Goal: Task Accomplishment & Management: Manage account settings

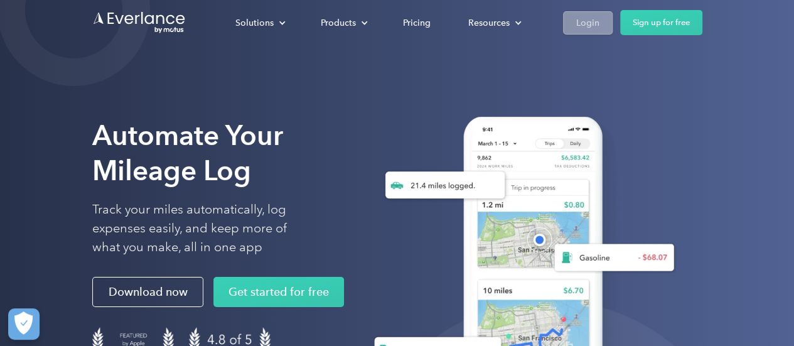
click at [602, 21] on link "Login" at bounding box center [588, 22] width 50 height 23
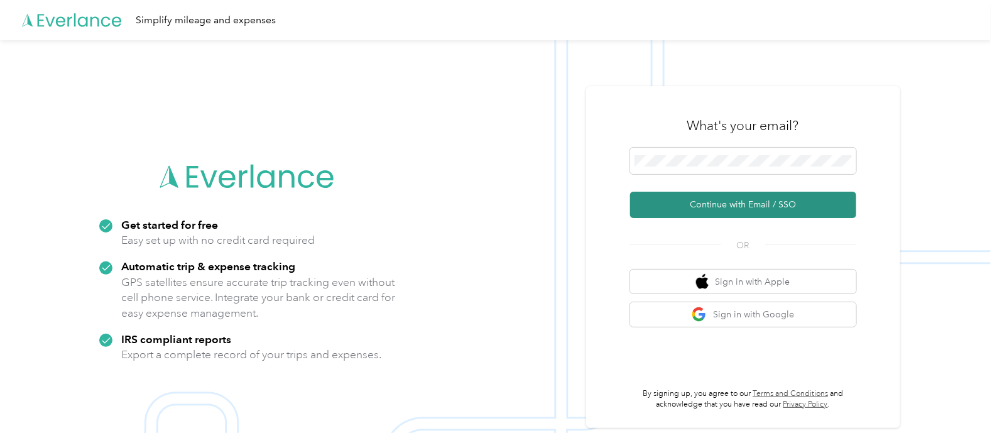
click at [748, 210] on button "Continue with Email / SSO" at bounding box center [743, 205] width 226 height 26
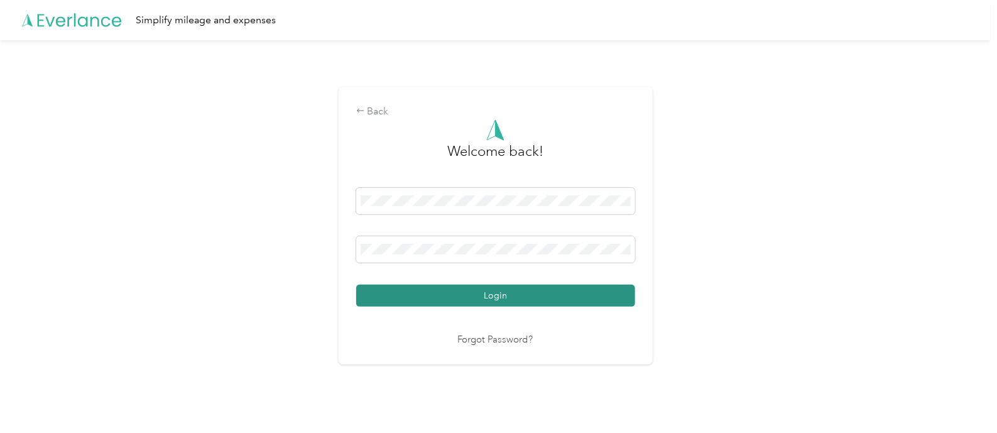
click at [531, 293] on button "Login" at bounding box center [495, 295] width 279 height 22
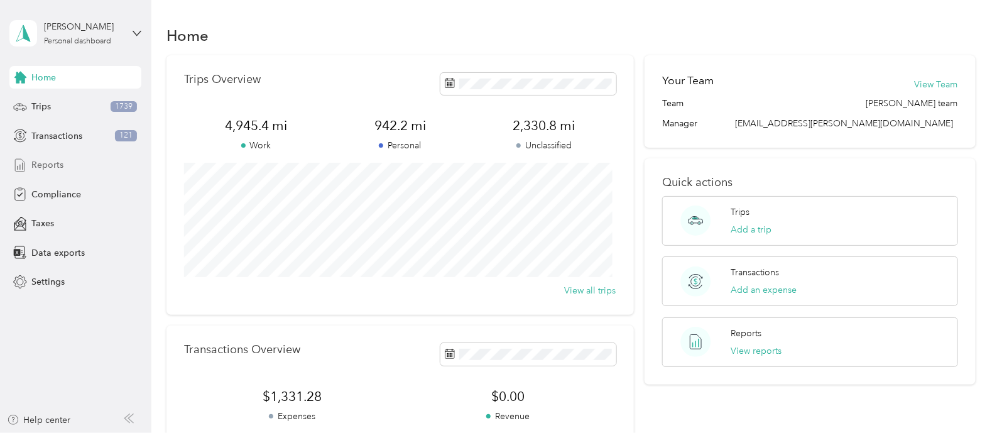
click at [44, 161] on span "Reports" at bounding box center [47, 164] width 32 height 13
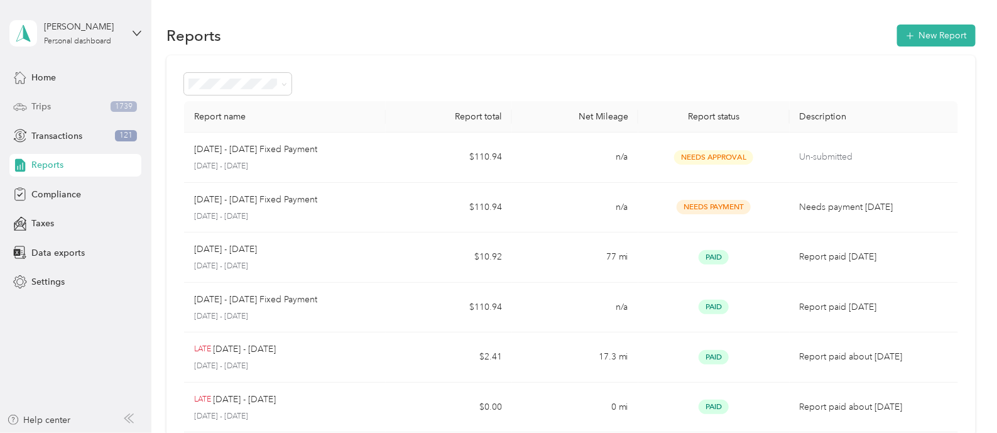
click at [47, 105] on span "Trips" at bounding box center [40, 106] width 19 height 13
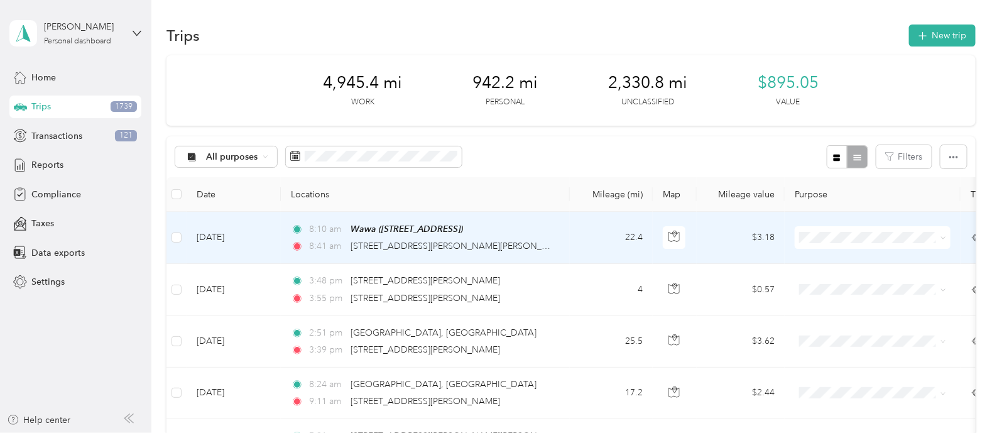
click at [944, 235] on icon at bounding box center [943, 238] width 6 height 6
click at [850, 257] on span "[PERSON_NAME]" at bounding box center [884, 255] width 116 height 13
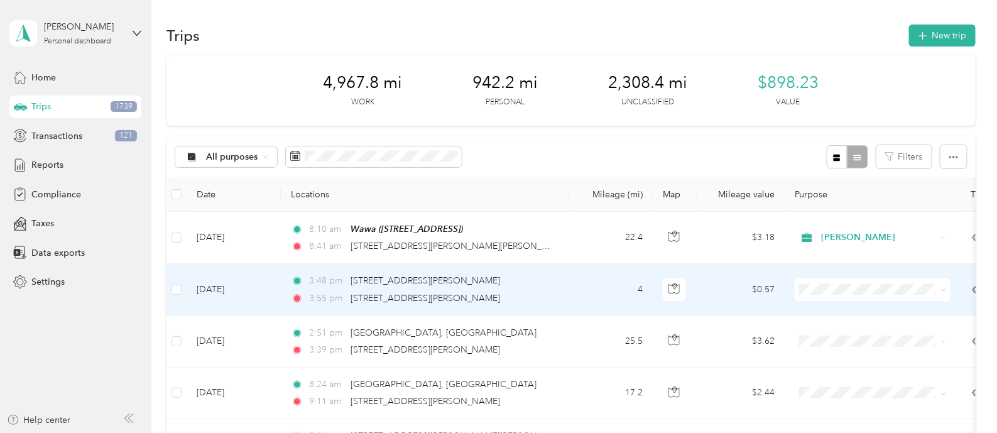
click at [943, 288] on icon at bounding box center [943, 290] width 6 height 6
click at [841, 306] on span "[PERSON_NAME]" at bounding box center [884, 311] width 116 height 13
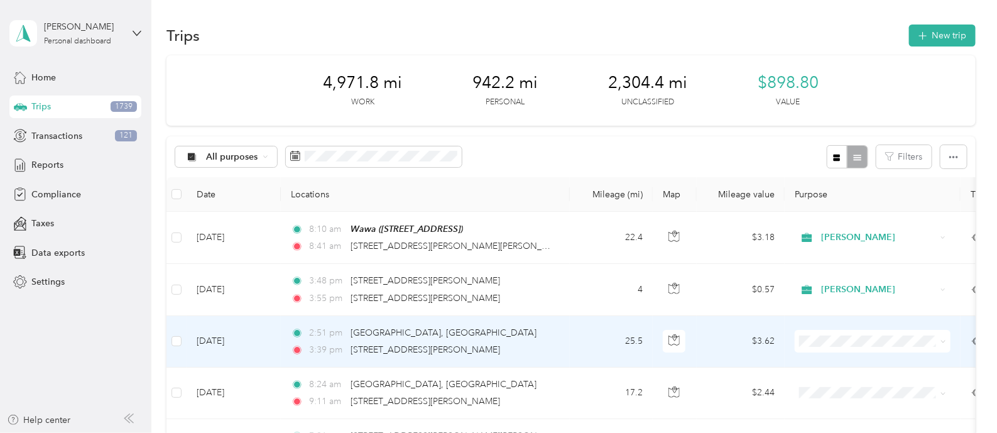
click at [944, 343] on icon at bounding box center [943, 341] width 6 height 6
click at [840, 361] on span "[PERSON_NAME]" at bounding box center [884, 362] width 116 height 13
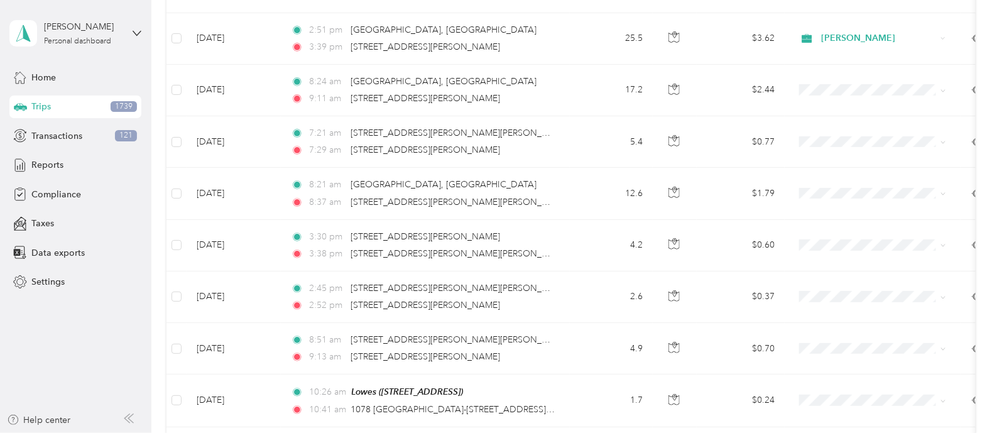
scroll to position [320, 0]
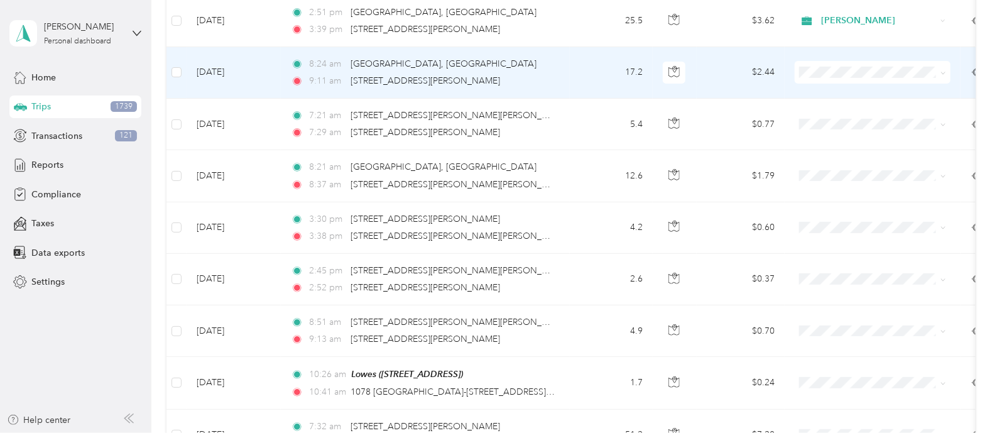
click at [946, 70] on span at bounding box center [872, 72] width 156 height 23
click at [942, 70] on icon at bounding box center [943, 73] width 6 height 6
click at [843, 92] on span "[PERSON_NAME]" at bounding box center [884, 87] width 116 height 13
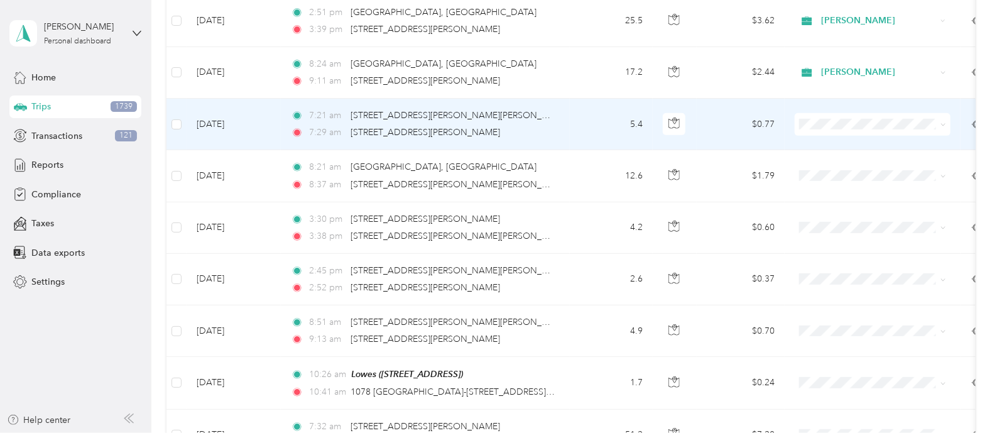
click at [945, 122] on icon at bounding box center [943, 125] width 6 height 6
click at [843, 144] on span "[PERSON_NAME]" at bounding box center [884, 145] width 116 height 13
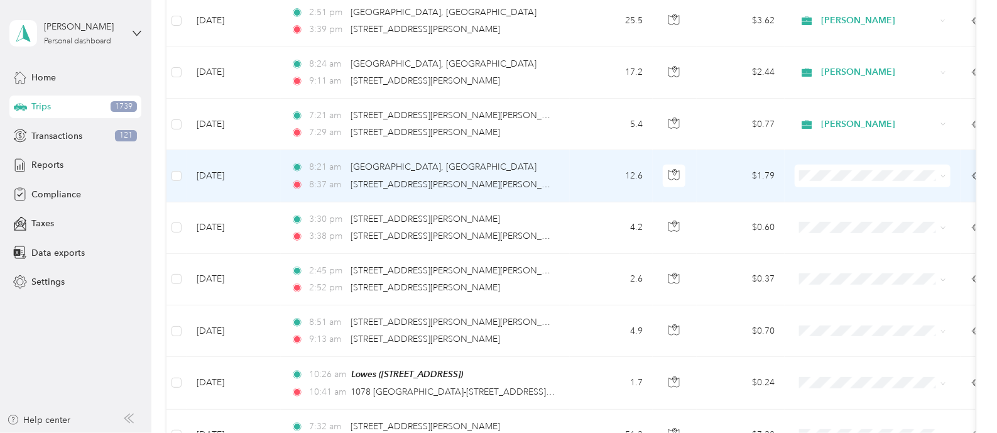
click at [943, 173] on icon at bounding box center [943, 176] width 6 height 6
click at [843, 196] on span "[PERSON_NAME]" at bounding box center [884, 192] width 116 height 13
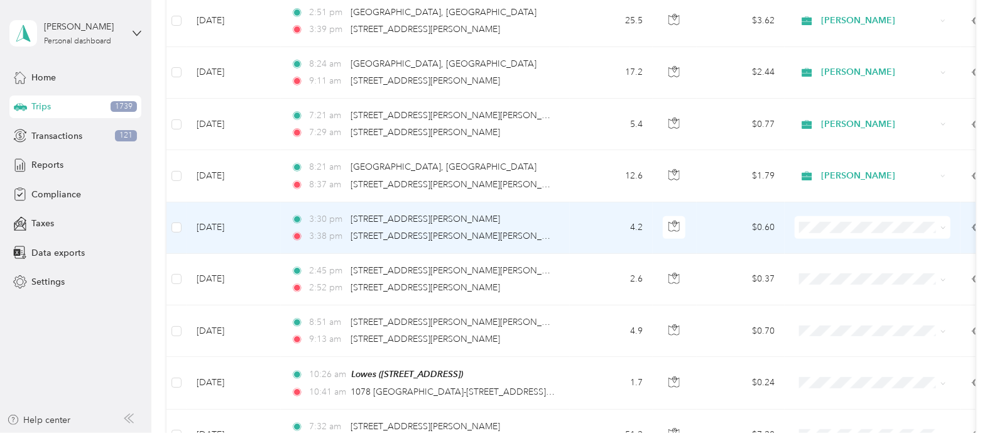
click at [945, 227] on icon at bounding box center [943, 228] width 6 height 6
click at [838, 246] on span "[PERSON_NAME]" at bounding box center [884, 241] width 116 height 13
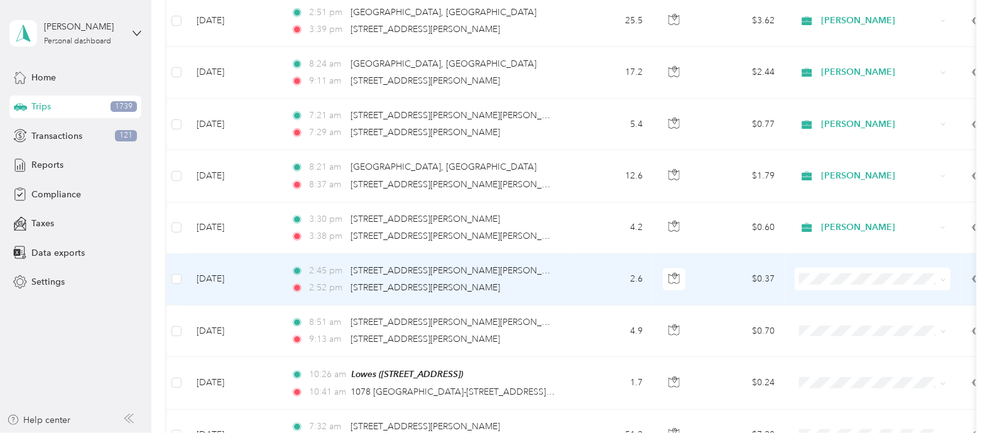
click at [941, 277] on icon at bounding box center [943, 280] width 6 height 6
click at [838, 300] on span "[PERSON_NAME]" at bounding box center [884, 294] width 116 height 13
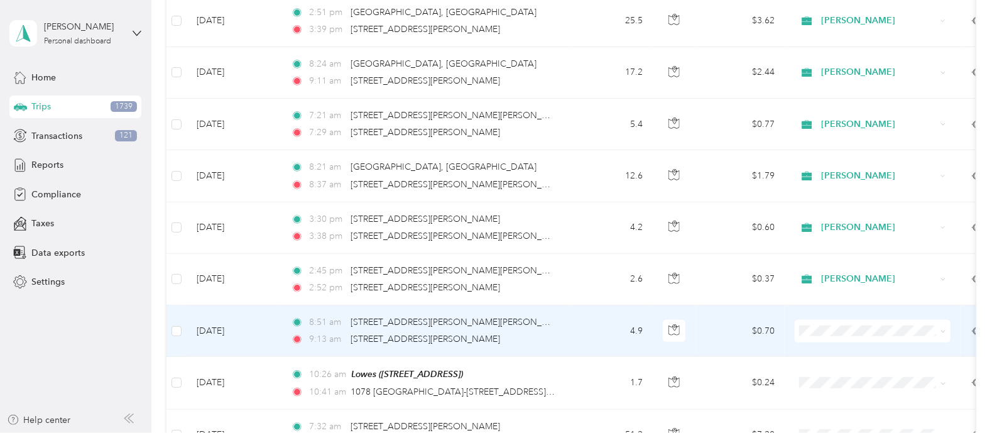
click at [941, 328] on icon at bounding box center [943, 331] width 6 height 6
click at [838, 349] on span "[PERSON_NAME]" at bounding box center [884, 346] width 116 height 13
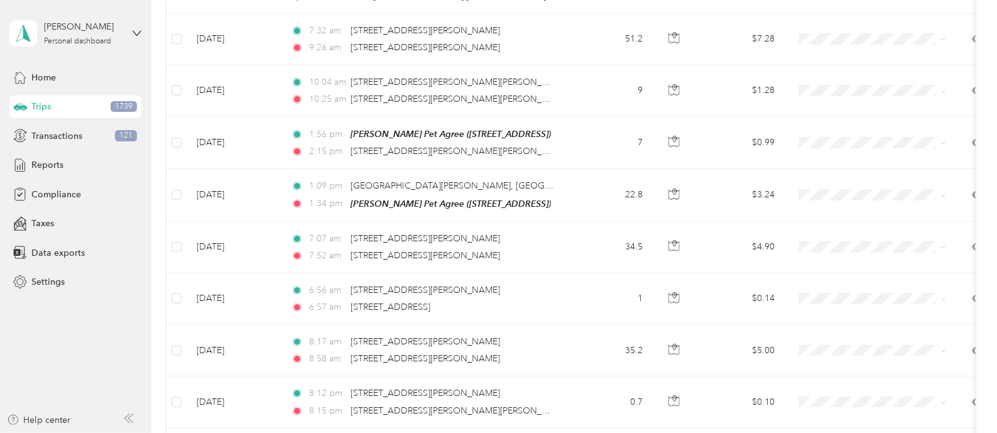
scroll to position [713, 0]
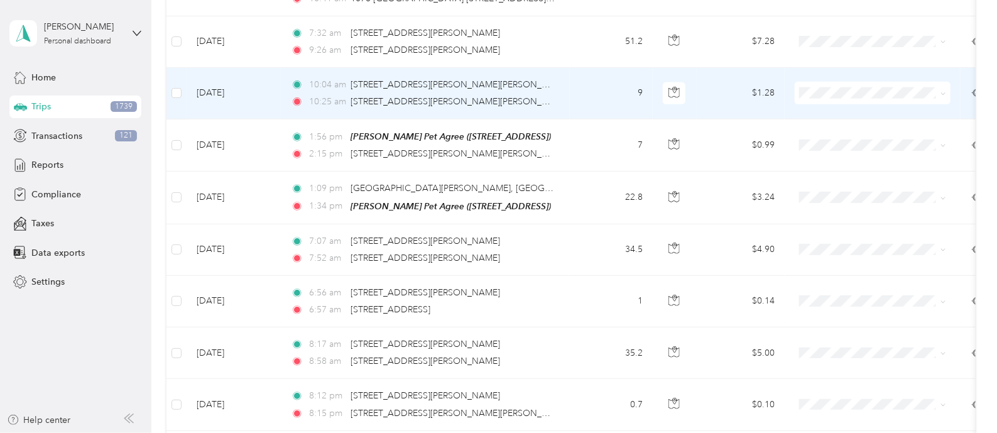
click at [947, 90] on span at bounding box center [872, 93] width 156 height 23
click at [943, 91] on icon at bounding box center [943, 94] width 6 height 6
click at [854, 111] on span "[PERSON_NAME]" at bounding box center [884, 113] width 116 height 13
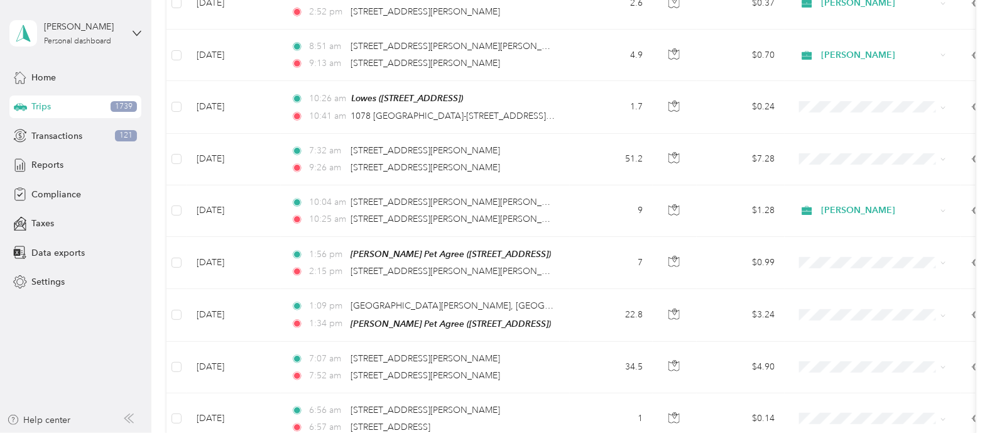
scroll to position [590, 0]
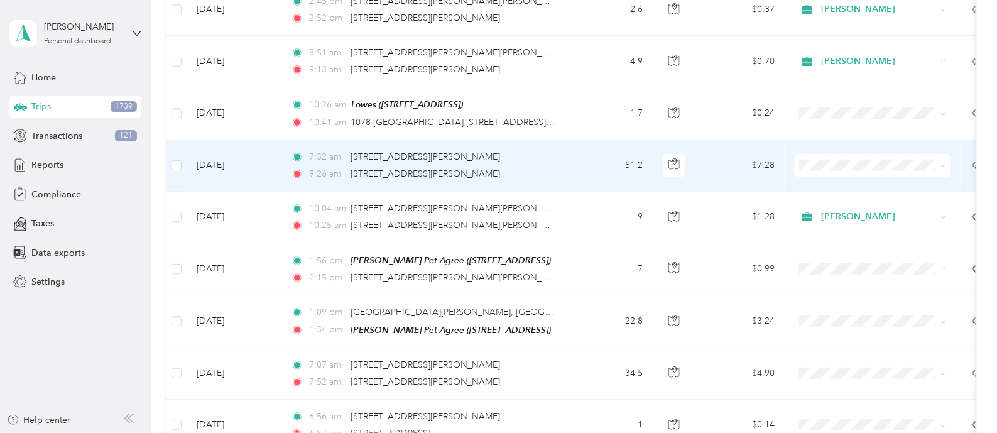
click at [946, 161] on span at bounding box center [872, 165] width 156 height 23
click at [941, 165] on icon at bounding box center [943, 166] width 4 height 3
click at [829, 180] on span "[PERSON_NAME]" at bounding box center [884, 185] width 116 height 13
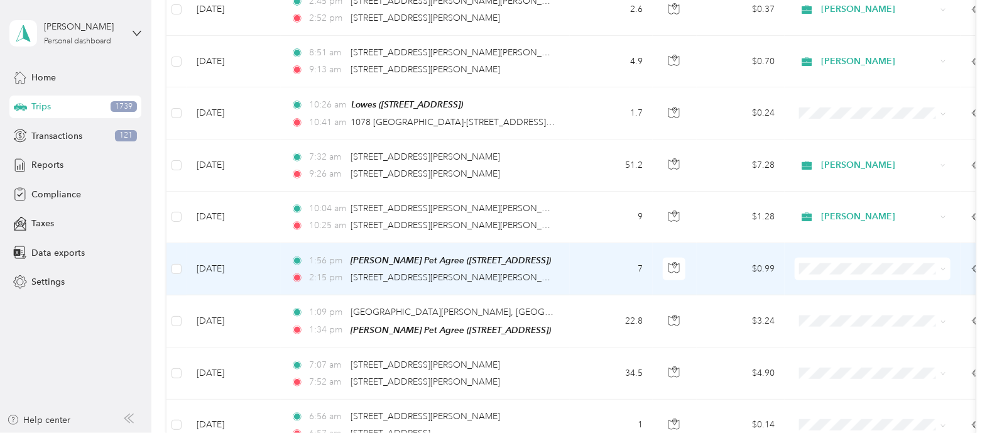
click at [943, 268] on icon at bounding box center [943, 269] width 4 height 3
click at [831, 309] on span "Personal" at bounding box center [884, 304] width 116 height 13
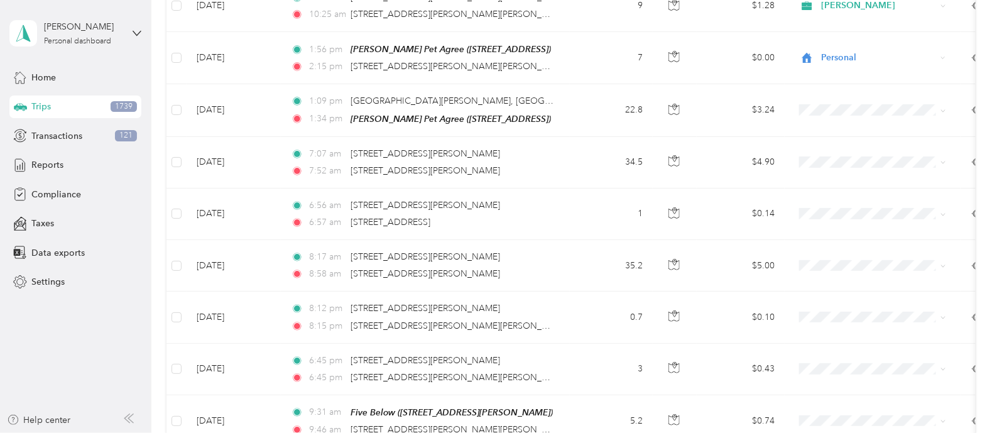
scroll to position [814, 0]
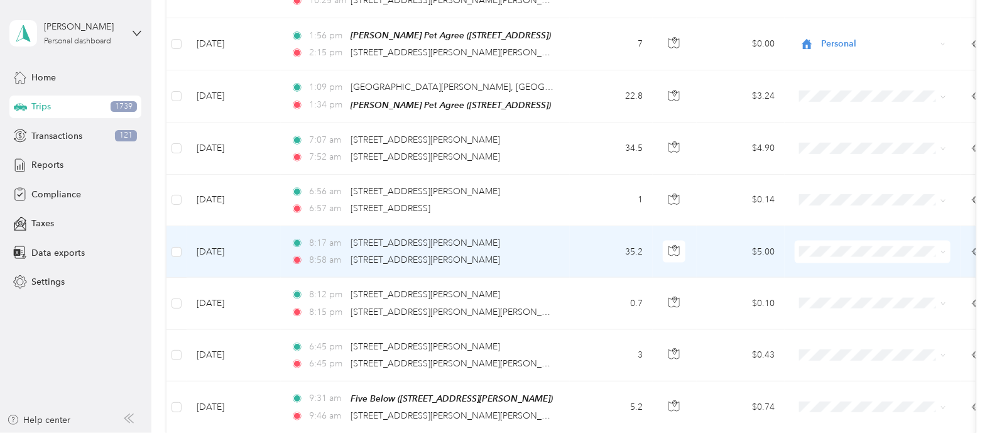
click at [945, 249] on icon at bounding box center [943, 252] width 6 height 6
click at [845, 287] on span "Personal" at bounding box center [884, 291] width 116 height 13
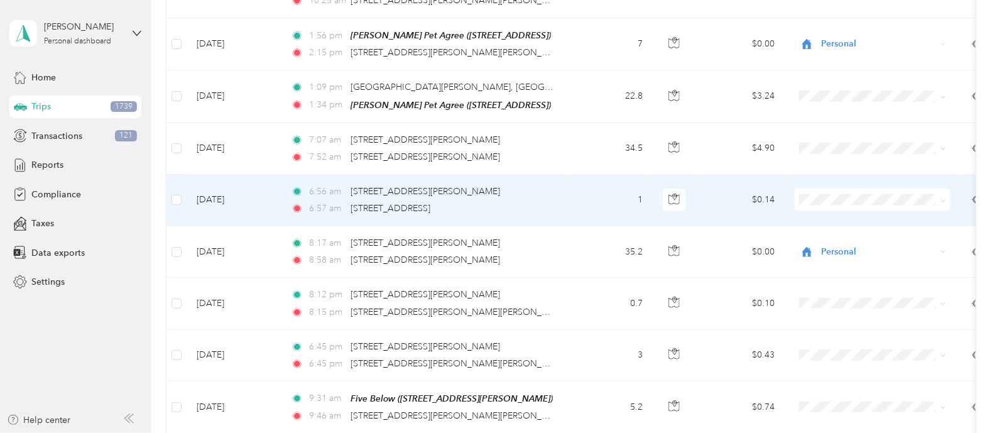
click at [941, 198] on icon at bounding box center [943, 201] width 6 height 6
click at [857, 240] on span "Personal" at bounding box center [884, 240] width 116 height 13
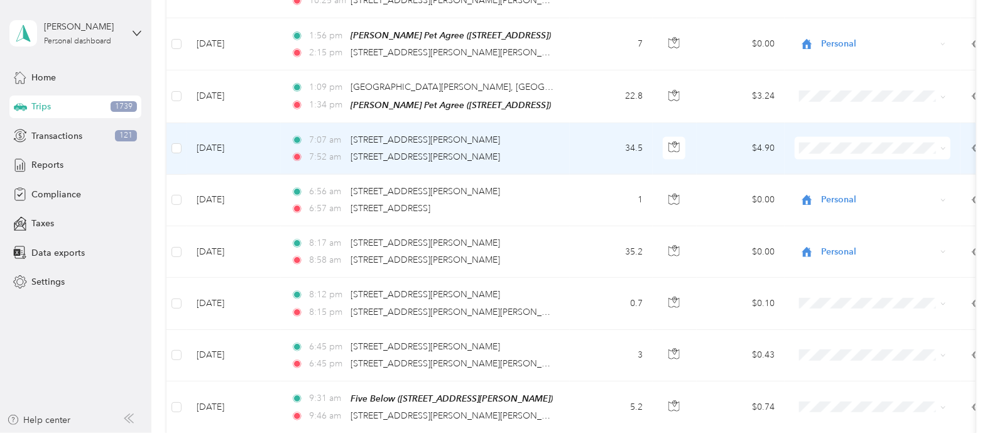
click at [944, 146] on icon at bounding box center [943, 149] width 6 height 6
click at [859, 185] on span "Personal" at bounding box center [884, 187] width 116 height 13
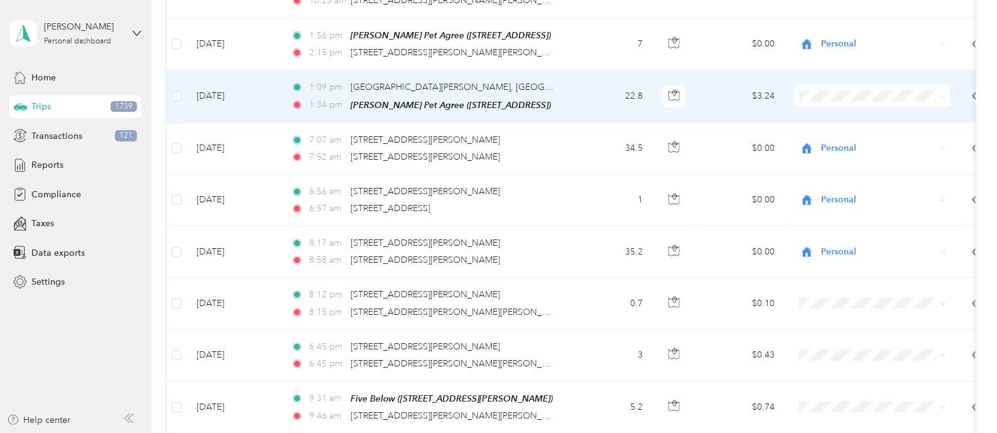
click at [944, 94] on icon at bounding box center [943, 97] width 6 height 6
click at [850, 132] on span "Personal" at bounding box center [884, 136] width 116 height 13
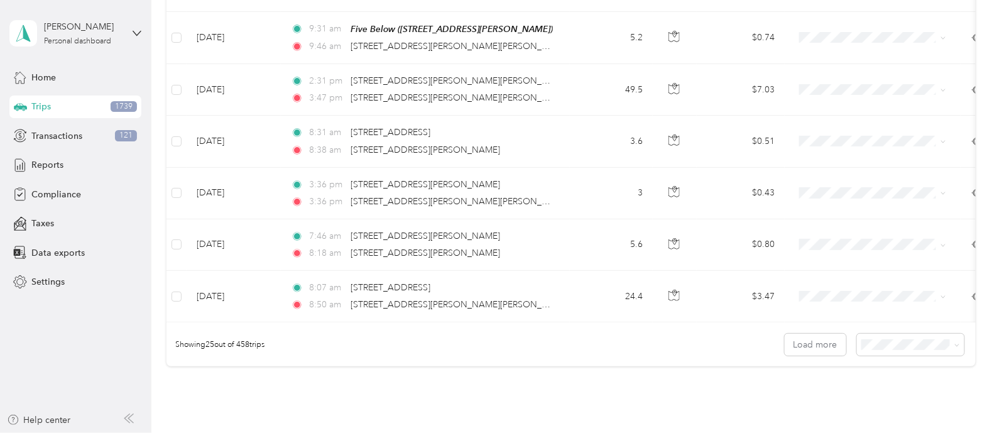
scroll to position [1186, 0]
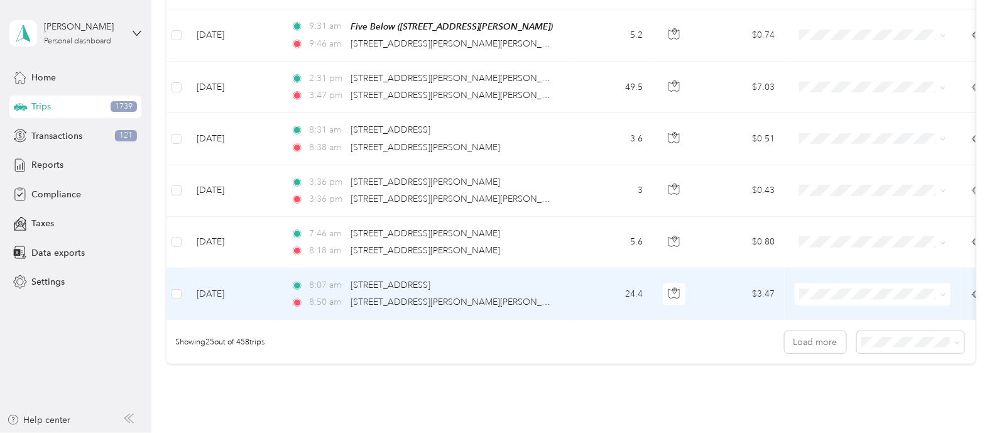
click at [945, 291] on icon at bounding box center [943, 294] width 6 height 6
click at [845, 310] on li "[PERSON_NAME]" at bounding box center [872, 310] width 156 height 22
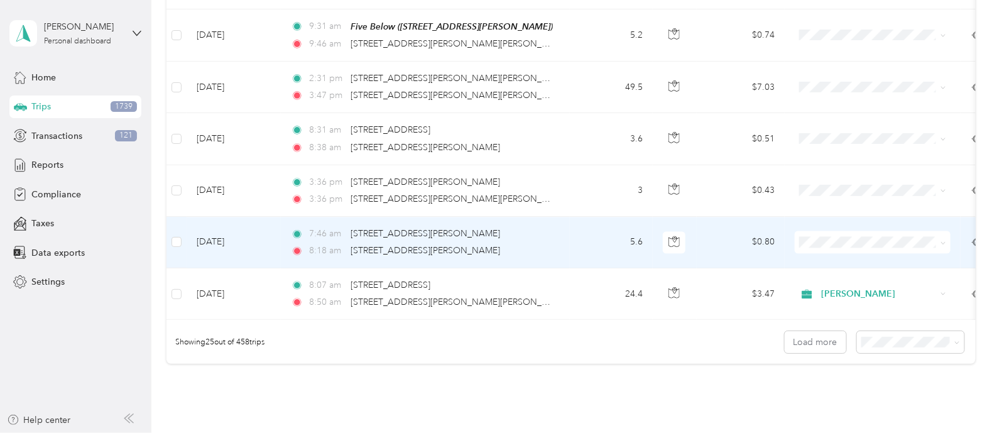
click at [936, 237] on span at bounding box center [941, 242] width 10 height 14
click at [943, 240] on icon at bounding box center [943, 243] width 6 height 6
click at [838, 259] on li "[PERSON_NAME]" at bounding box center [872, 258] width 156 height 22
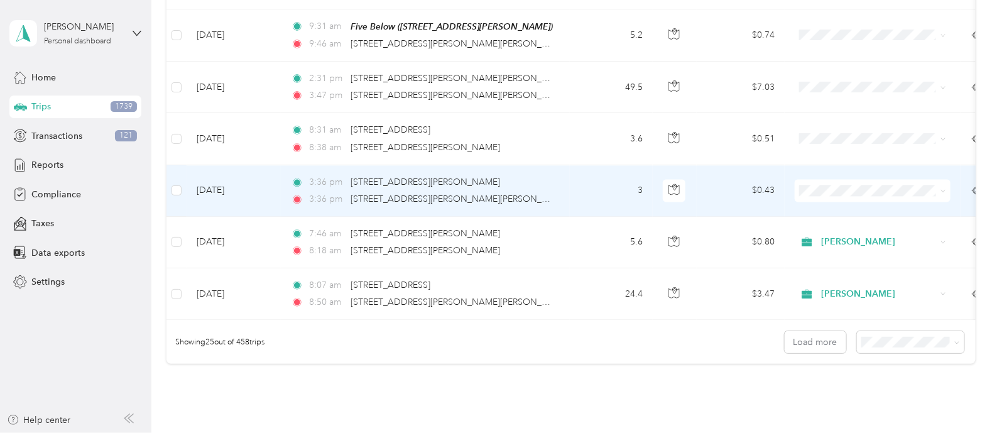
click at [943, 188] on icon at bounding box center [943, 191] width 6 height 6
click at [834, 207] on span "[PERSON_NAME]" at bounding box center [884, 204] width 116 height 13
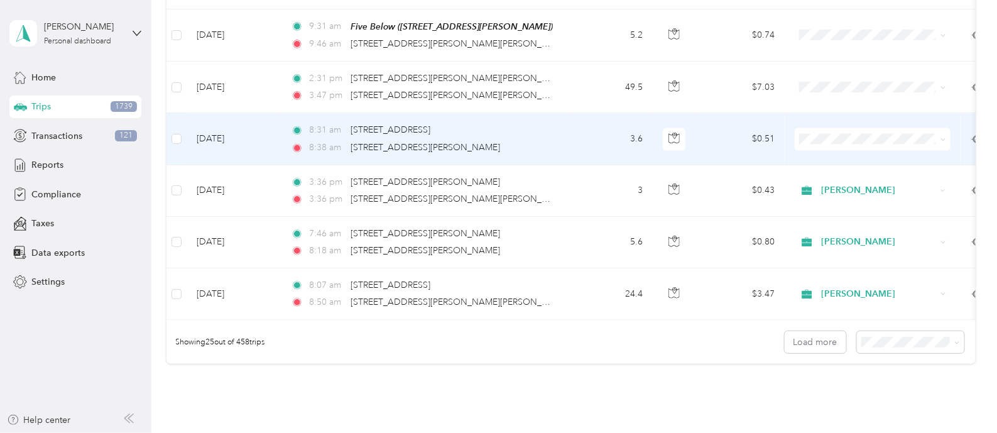
click at [948, 133] on span at bounding box center [872, 138] width 156 height 23
click at [944, 138] on icon at bounding box center [943, 139] width 4 height 3
click at [848, 153] on span "[PERSON_NAME]" at bounding box center [884, 148] width 116 height 13
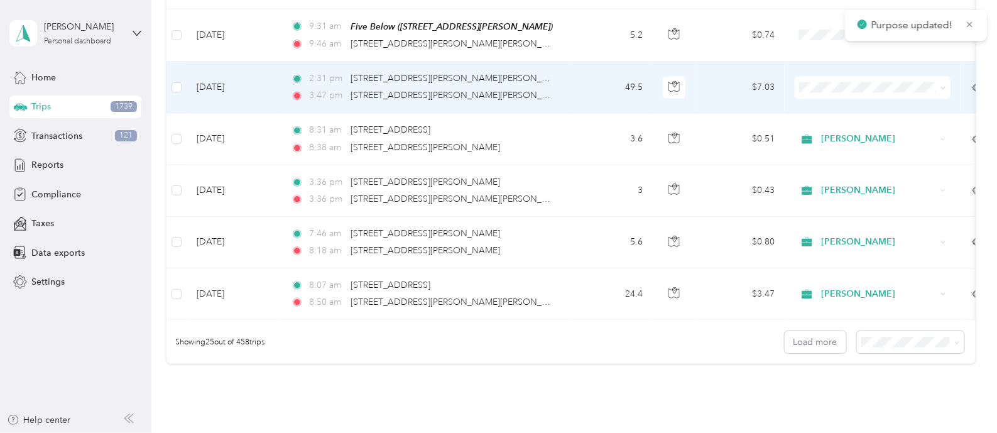
click at [944, 85] on icon at bounding box center [943, 88] width 6 height 6
click at [848, 102] on span "[PERSON_NAME]" at bounding box center [884, 100] width 116 height 13
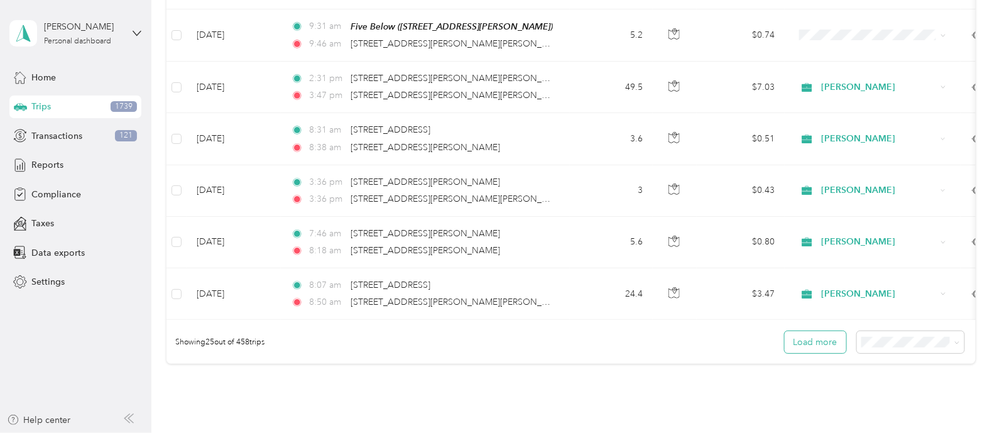
click at [823, 349] on button "Load more" at bounding box center [815, 342] width 62 height 22
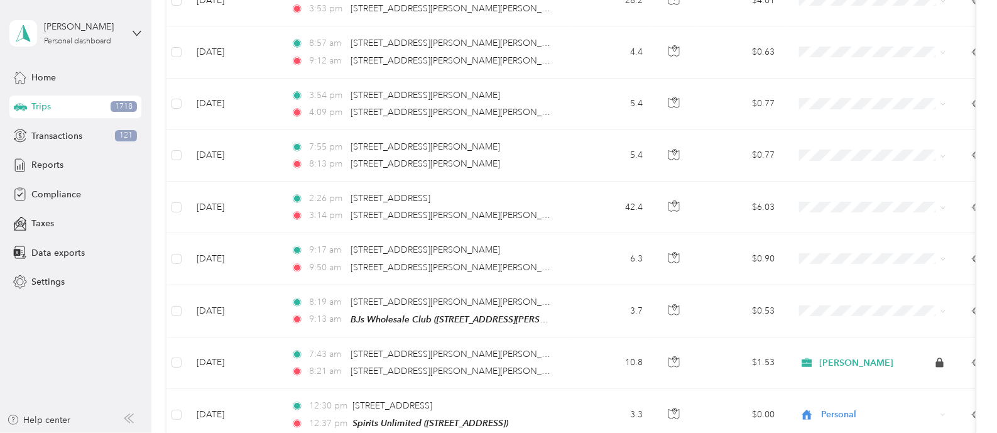
scroll to position [1682, 0]
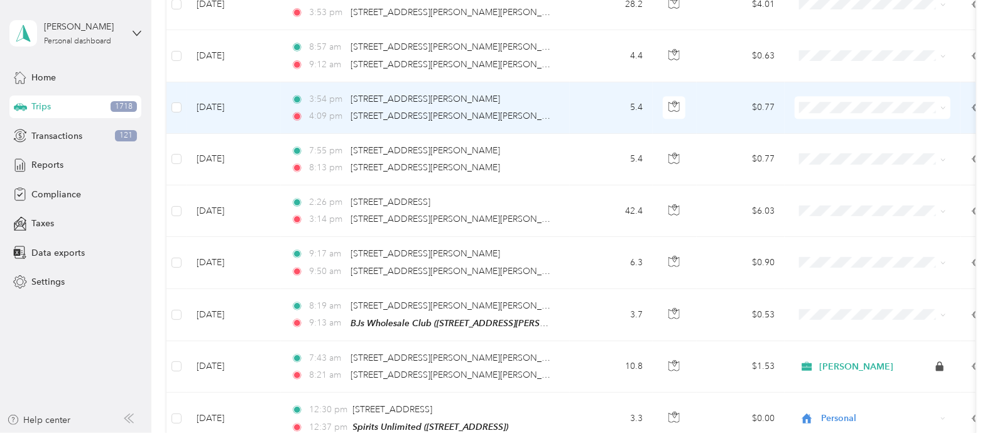
click at [944, 105] on icon at bounding box center [943, 108] width 6 height 6
click at [854, 123] on span "[PERSON_NAME]" at bounding box center [884, 118] width 116 height 13
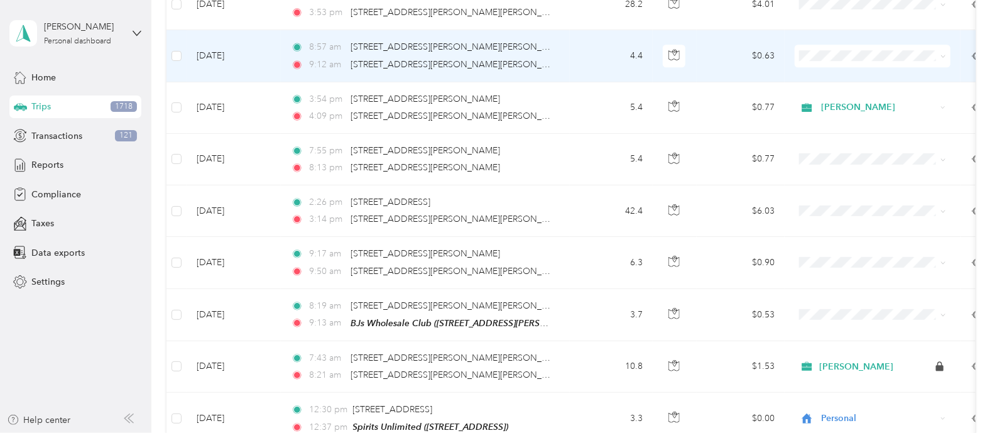
click at [944, 53] on icon at bounding box center [943, 56] width 6 height 6
click at [843, 72] on span "[PERSON_NAME]" at bounding box center [884, 68] width 116 height 13
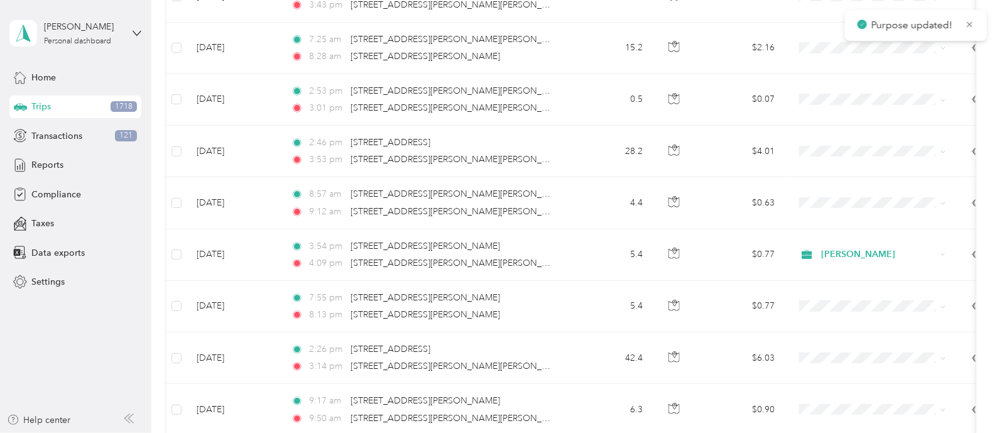
scroll to position [1489, 0]
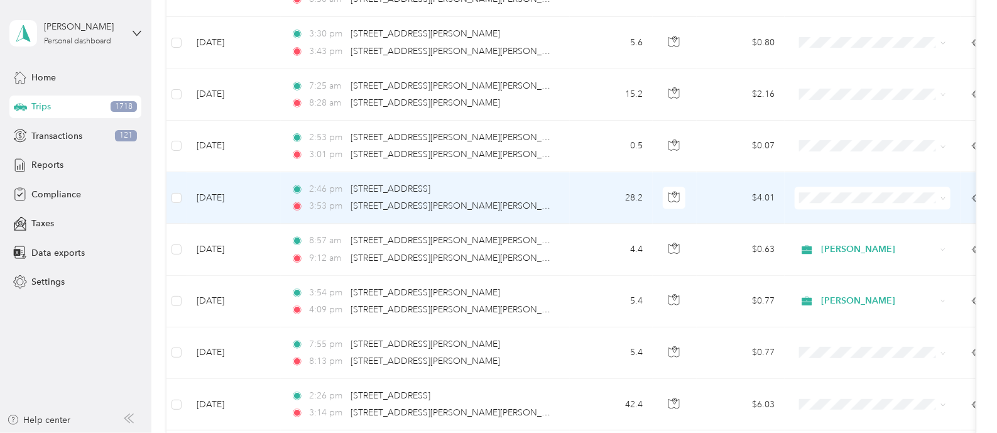
click at [942, 192] on span at bounding box center [943, 197] width 6 height 11
click at [943, 195] on icon at bounding box center [943, 198] width 6 height 6
click at [850, 212] on span "[PERSON_NAME]" at bounding box center [884, 209] width 116 height 13
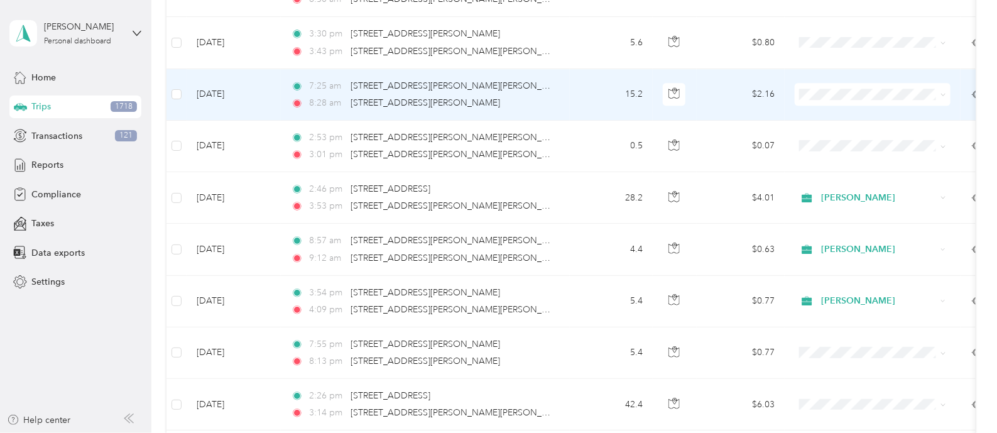
click at [943, 92] on icon at bounding box center [943, 95] width 6 height 6
click at [836, 107] on span "[PERSON_NAME]" at bounding box center [884, 109] width 116 height 13
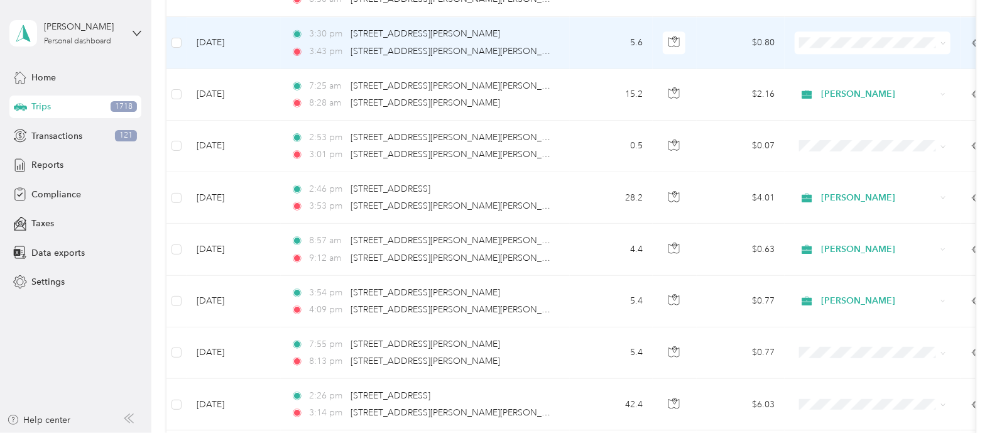
click at [943, 40] on icon at bounding box center [943, 43] width 6 height 6
click at [822, 53] on span "[PERSON_NAME]" at bounding box center [872, 58] width 138 height 13
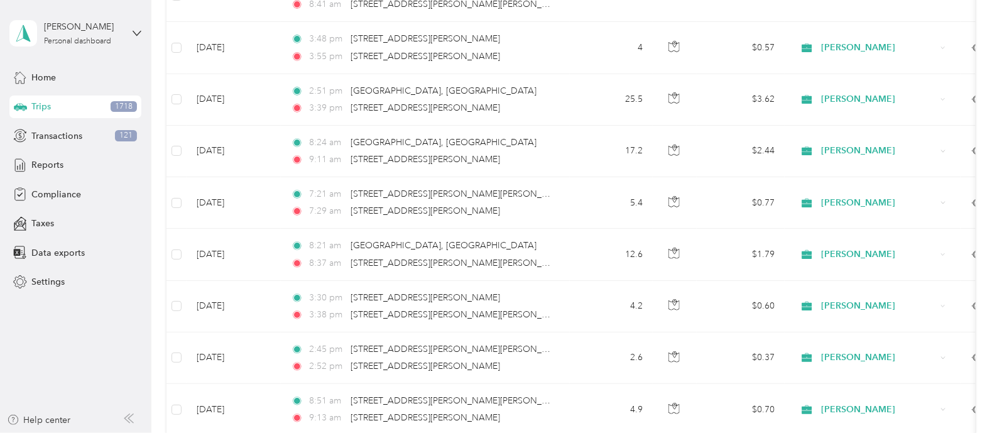
scroll to position [0, 0]
